Goal: Task Accomplishment & Management: Manage account settings

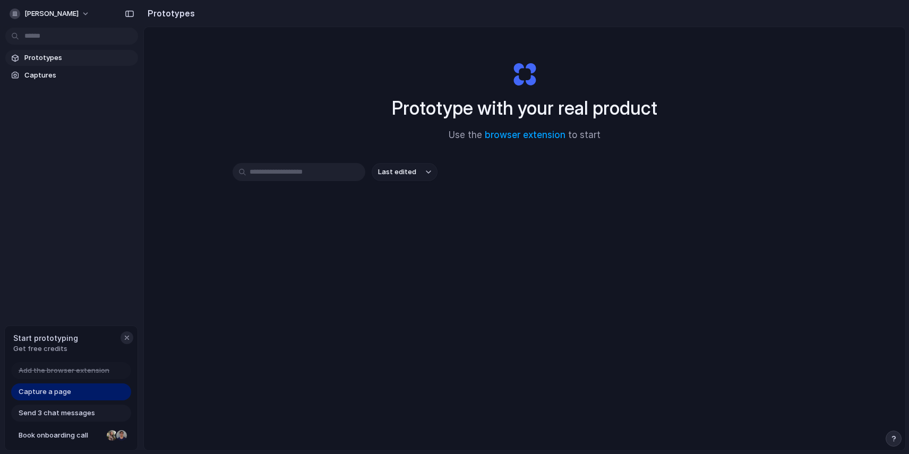
click at [123, 339] on div "button" at bounding box center [127, 337] width 8 height 8
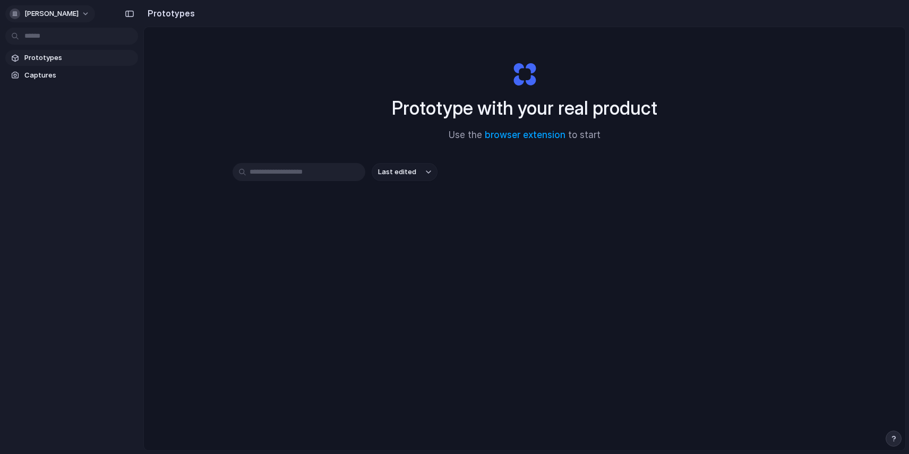
click at [79, 14] on button "[PERSON_NAME]" at bounding box center [50, 13] width 90 height 17
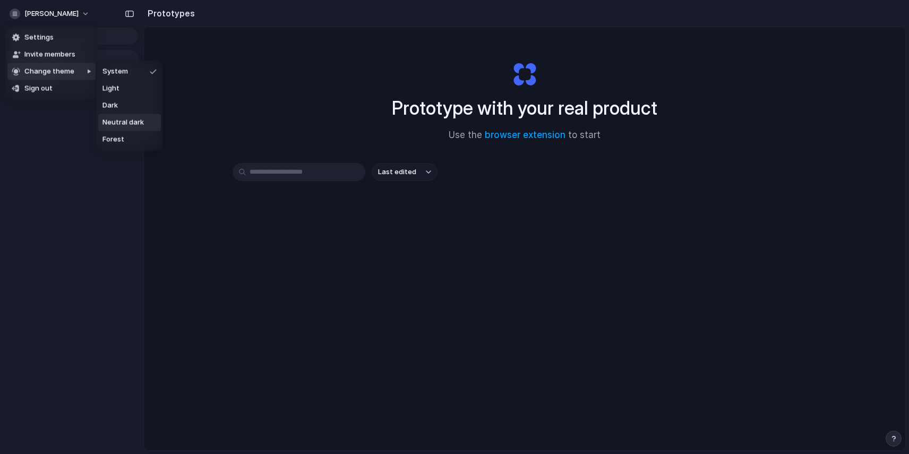
click at [139, 123] on span "Neutral dark" at bounding box center [122, 122] width 41 height 11
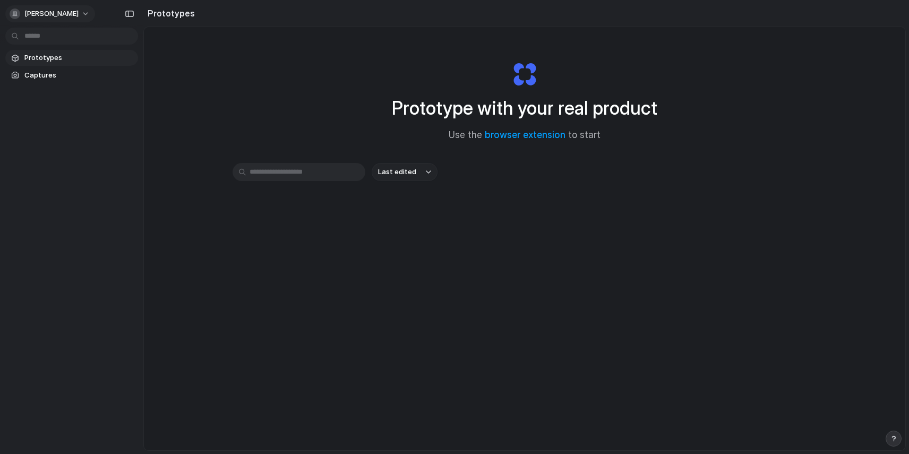
click at [61, 16] on span "[PERSON_NAME]" at bounding box center [51, 13] width 54 height 11
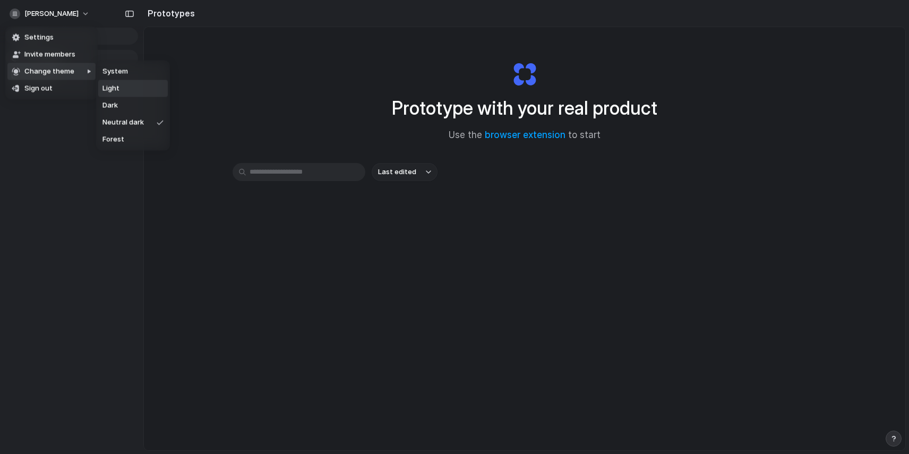
click at [120, 90] on li "Light" at bounding box center [133, 88] width 70 height 17
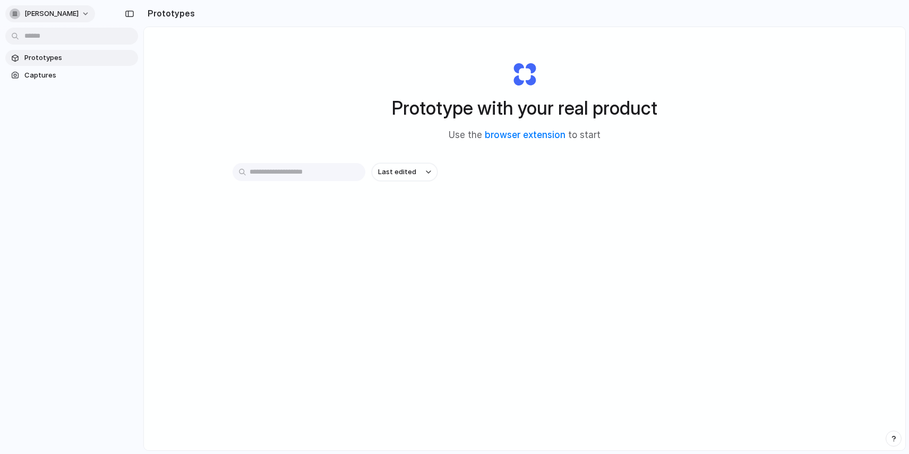
click at [60, 12] on span "[PERSON_NAME]" at bounding box center [51, 13] width 54 height 11
click at [121, 104] on li "Dark" at bounding box center [129, 105] width 63 height 17
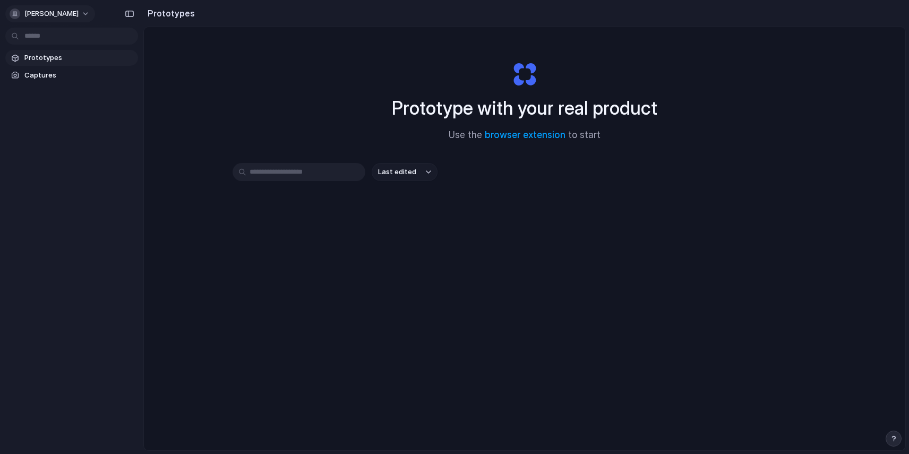
click at [58, 14] on span "[PERSON_NAME]" at bounding box center [51, 13] width 54 height 11
click at [55, 36] on li "Settings" at bounding box center [51, 37] width 88 height 17
click at [888, 437] on button "button" at bounding box center [893, 438] width 16 height 16
drag, startPoint x: 613, startPoint y: 269, endPoint x: 605, endPoint y: 269, distance: 7.4
click at [609, 269] on div "Prototype with your real product Use the browser extension to start Last edited" at bounding box center [524, 266] width 761 height 479
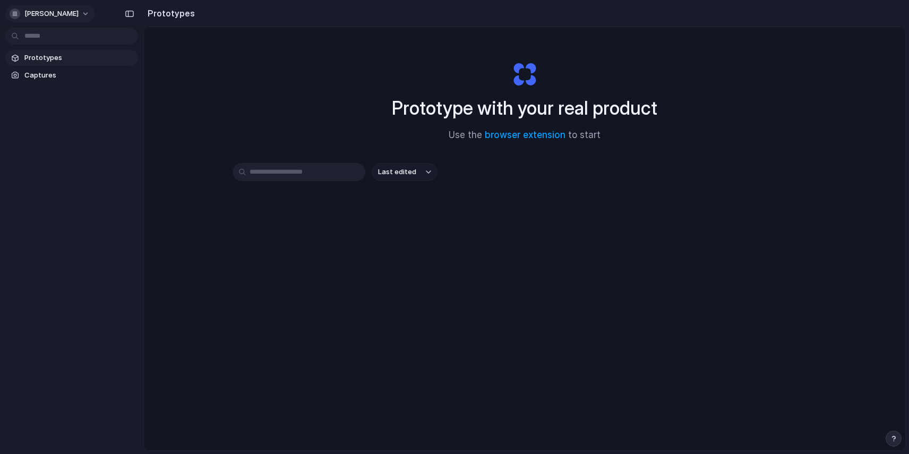
click at [14, 8] on div "button" at bounding box center [15, 13] width 11 height 11
click at [32, 38] on span "Settings" at bounding box center [38, 37] width 29 height 11
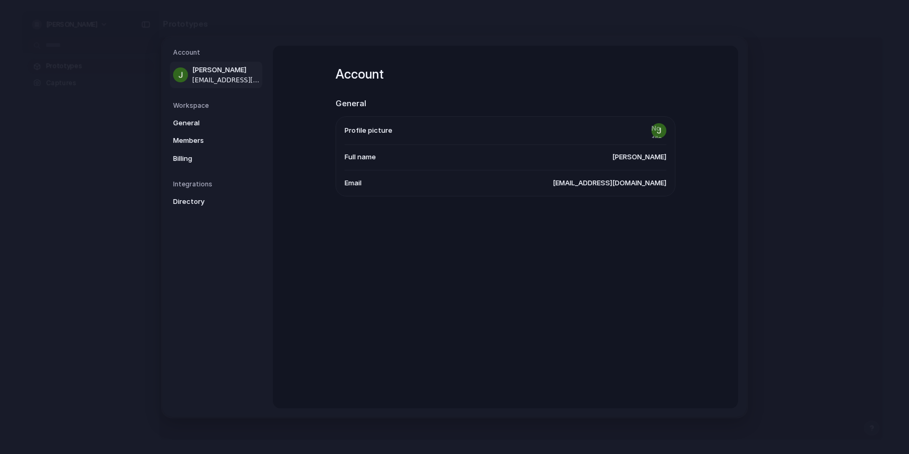
click at [293, 265] on div "Account General Profile picture Full name [PERSON_NAME] Email [EMAIL_ADDRESS][D…" at bounding box center [505, 227] width 465 height 362
